Goal: Task Accomplishment & Management: Manage account settings

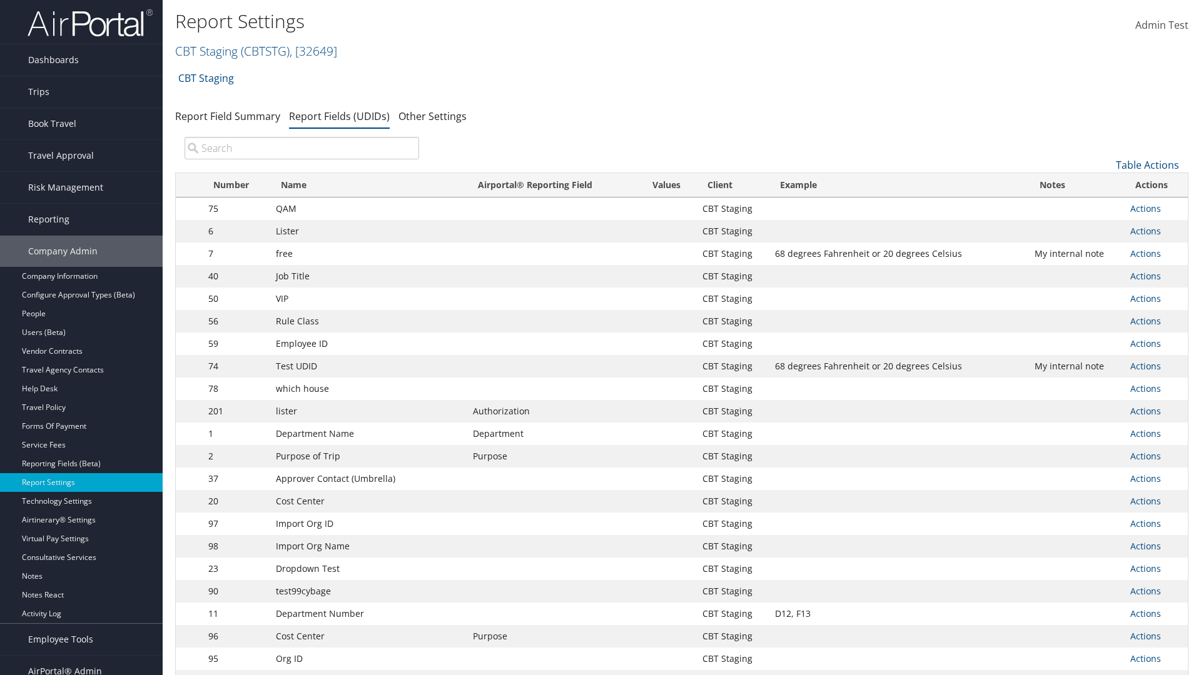
click at [301, 148] on input "search" at bounding box center [301, 148] width 235 height 23
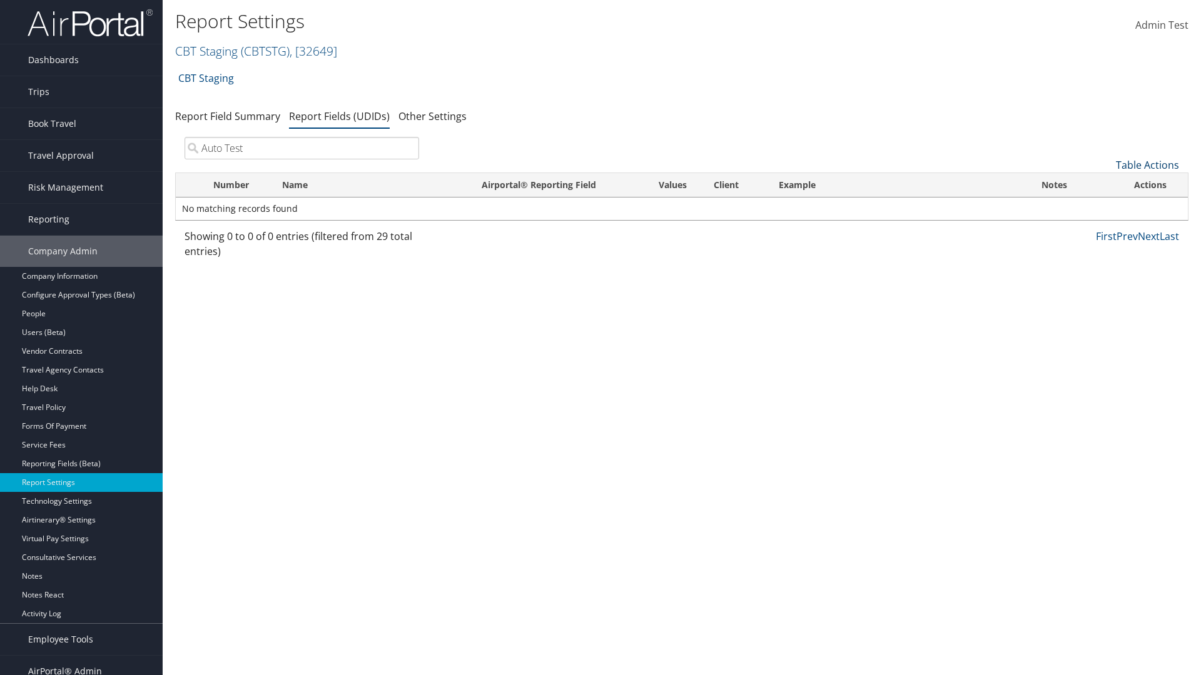
type input "Auto Test"
click at [1147, 165] on link "Table Actions" at bounding box center [1147, 165] width 63 height 14
click at [1105, 184] on link "New Record" at bounding box center [1105, 184] width 164 height 21
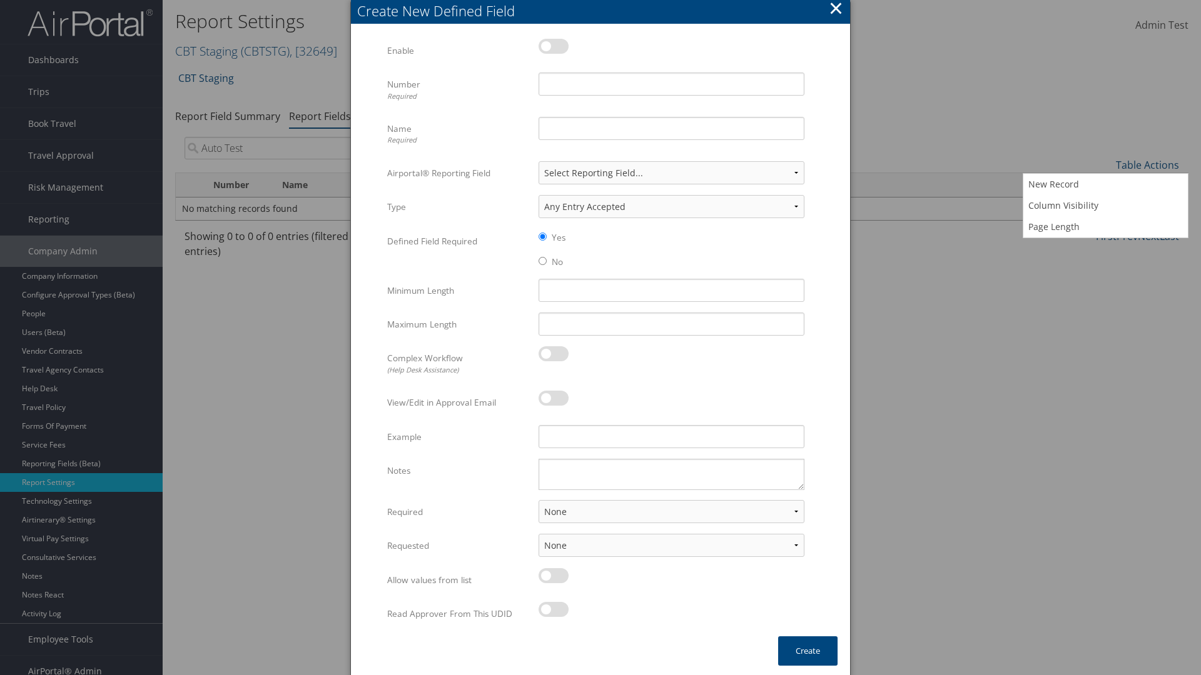
click at [553, 46] on label at bounding box center [553, 46] width 30 height 15
click at [553, 46] on input "checkbox" at bounding box center [549, 48] width 8 height 8
checkbox input "true"
click at [671, 84] on input "Number Required" at bounding box center [671, 84] width 266 height 23
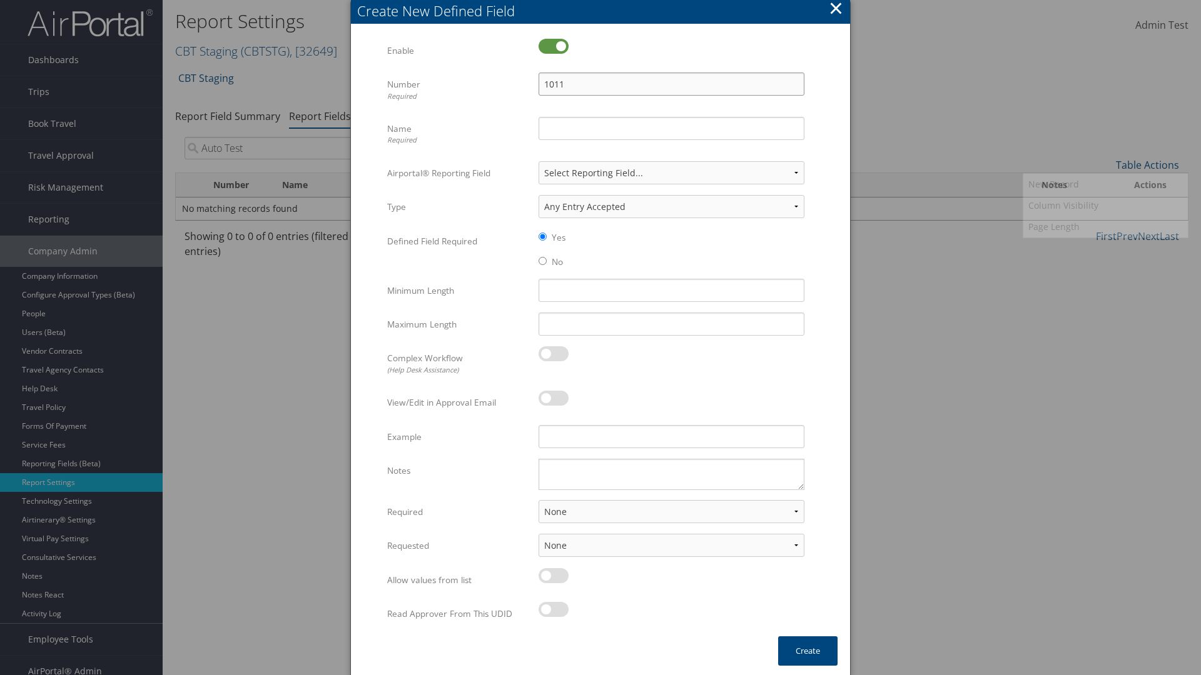
type input "1011"
click at [671, 128] on input "Name Required" at bounding box center [671, 128] width 266 height 23
type input "Auto Test"
select select "both"
select select "trip"
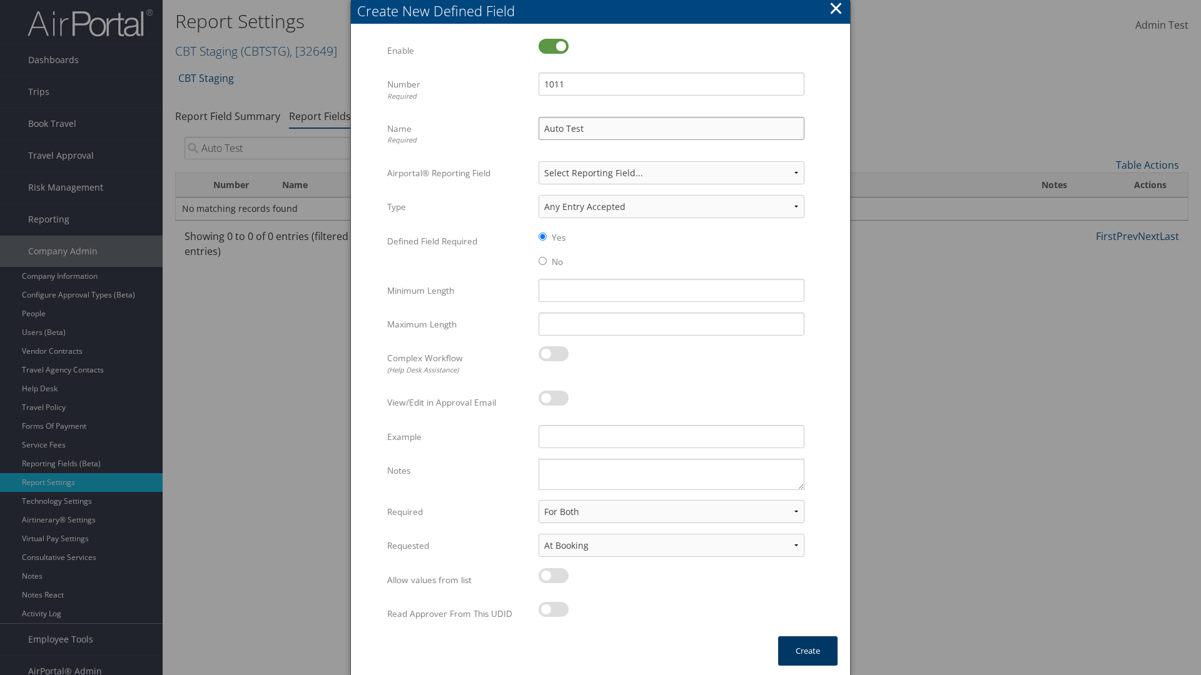
type input "Auto Test"
click at [807, 651] on button "Create" at bounding box center [807, 651] width 59 height 29
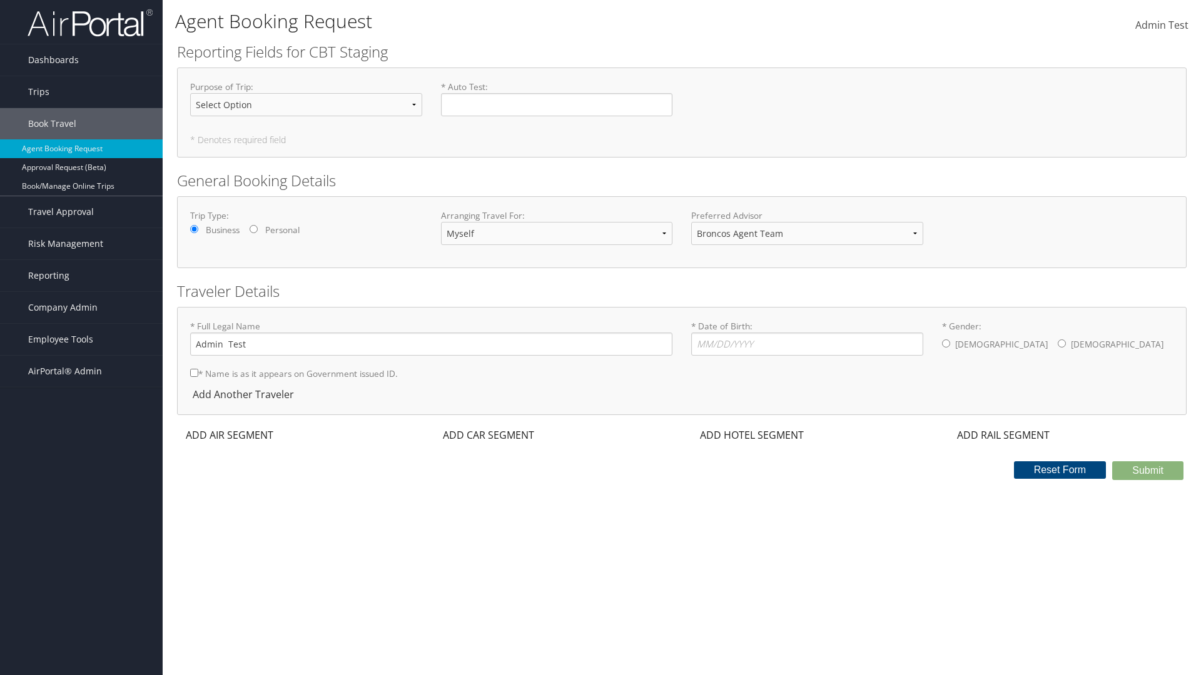
click at [81, 308] on span "Company Admin" at bounding box center [62, 307] width 69 height 31
click at [0, 0] on link "Report Settings" at bounding box center [0, 0] width 0 height 0
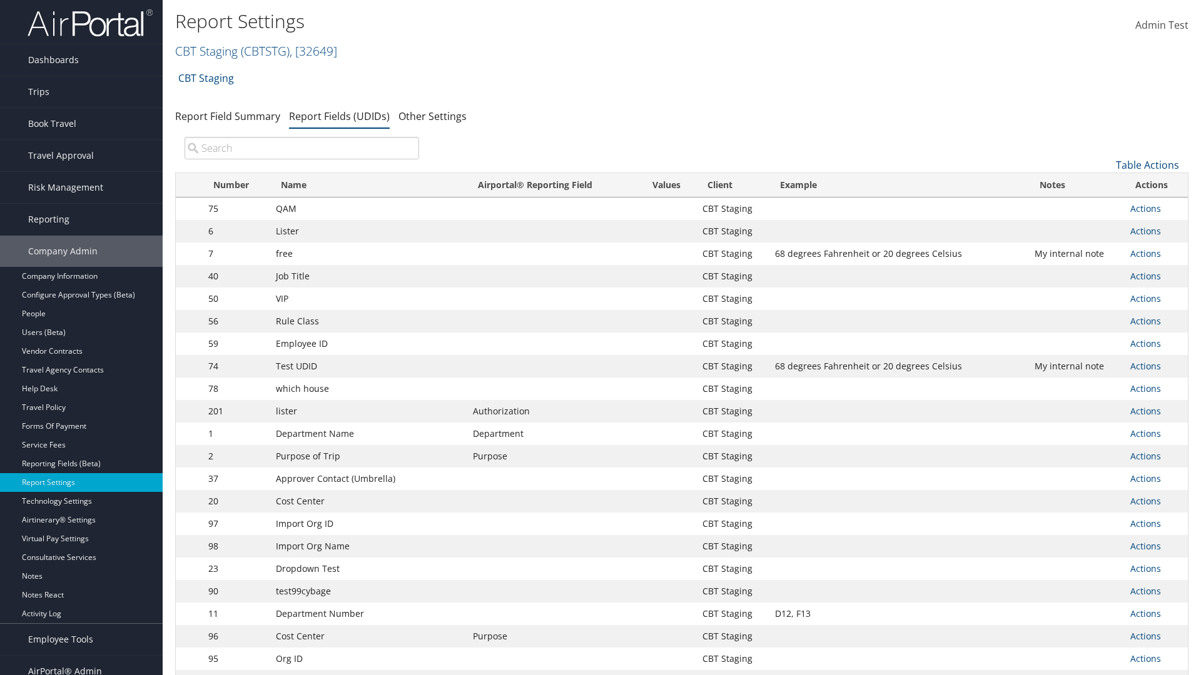
click at [301, 148] on input "search" at bounding box center [301, 148] width 235 height 23
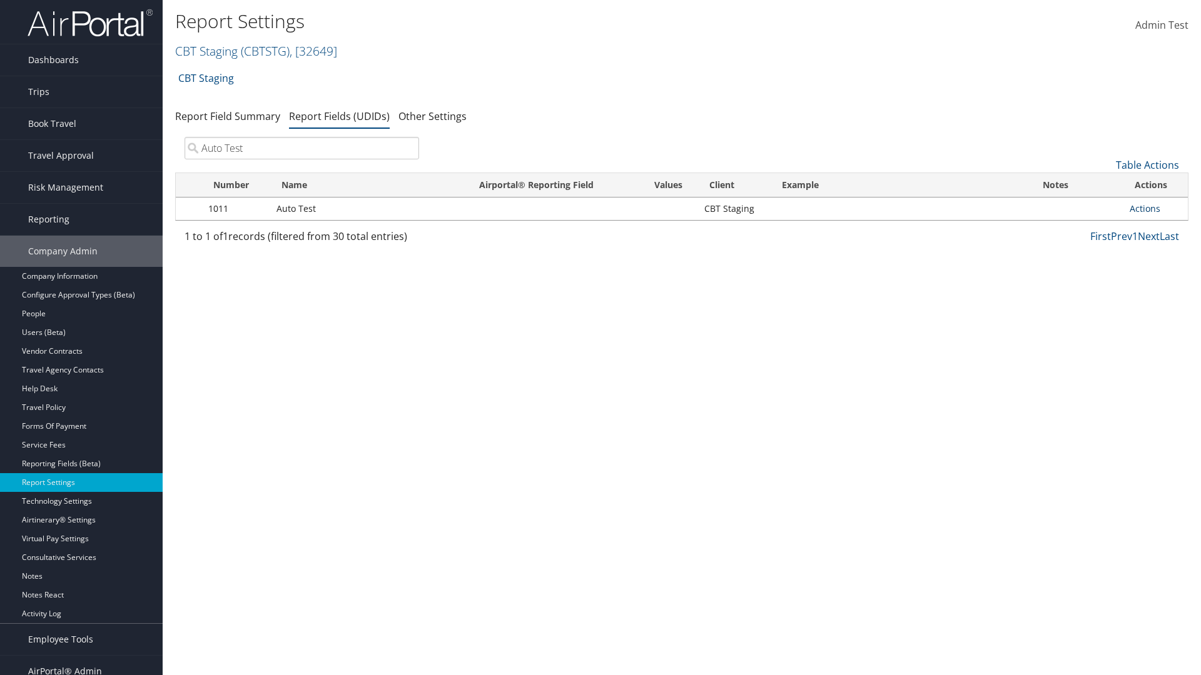
type input "Auto Test"
click at [1155, 209] on link "Actions" at bounding box center [1144, 209] width 31 height 12
click at [1095, 291] on link "Delete" at bounding box center [1095, 291] width 124 height 21
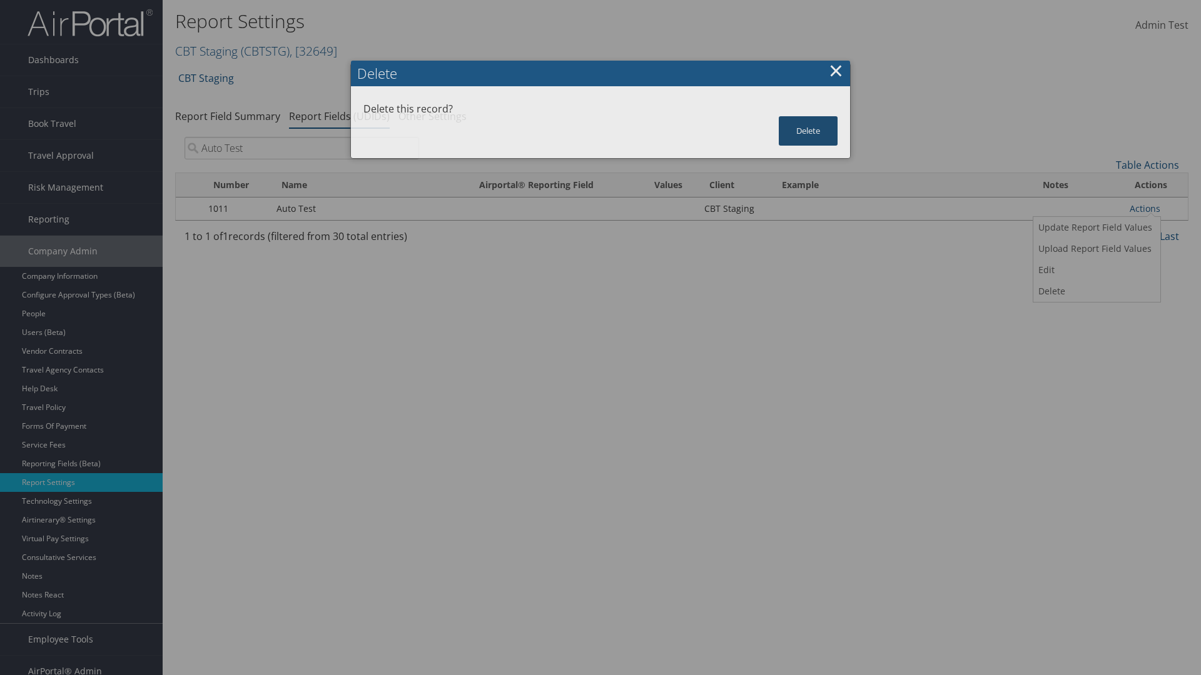
click at [808, 116] on button "Delete" at bounding box center [808, 130] width 59 height 29
